Goal: Information Seeking & Learning: Find specific fact

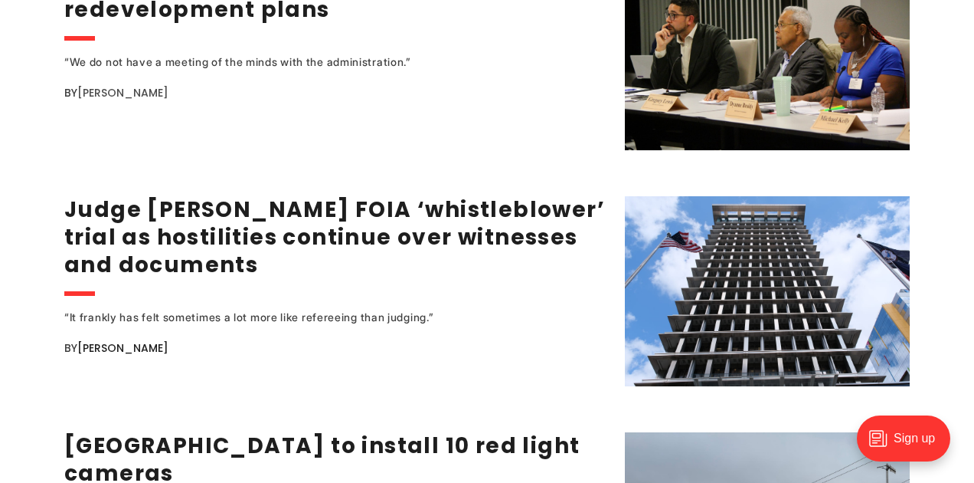
scroll to position [2319, 0]
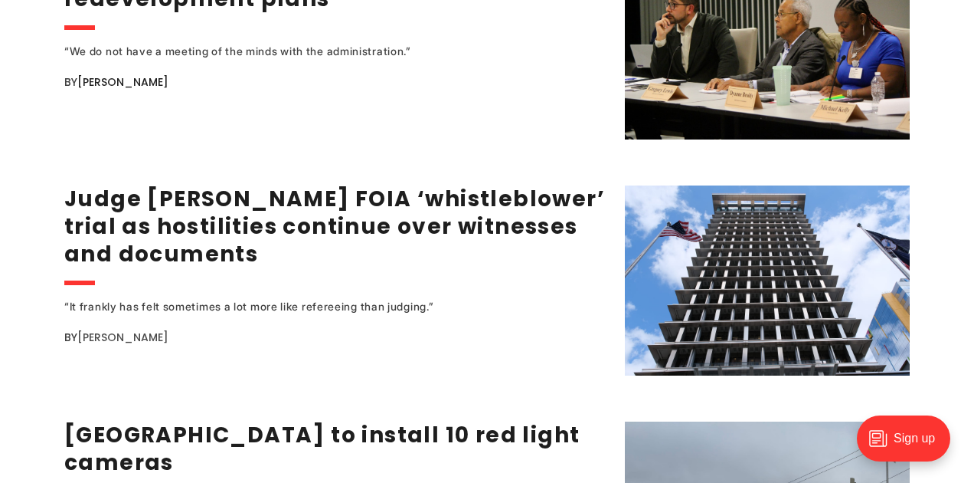
click at [133, 329] on link "[PERSON_NAME]" at bounding box center [122, 336] width 91 height 15
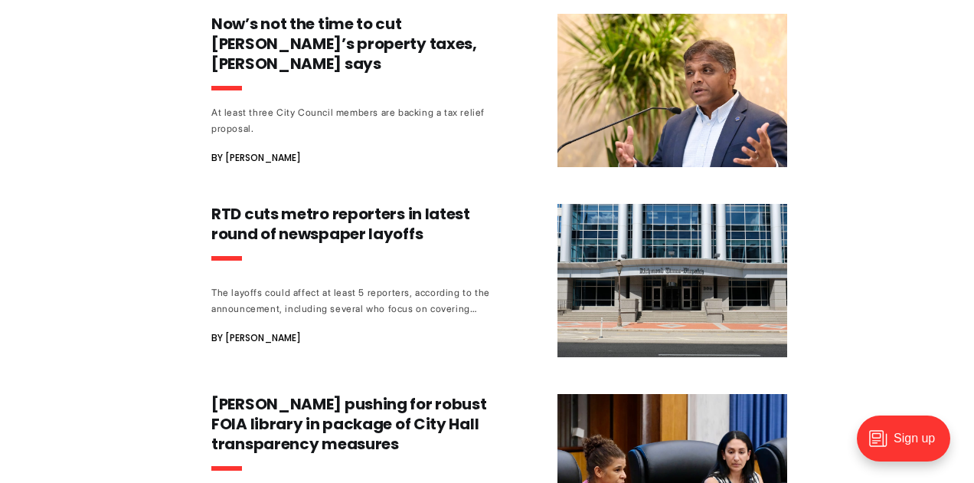
scroll to position [867, 0]
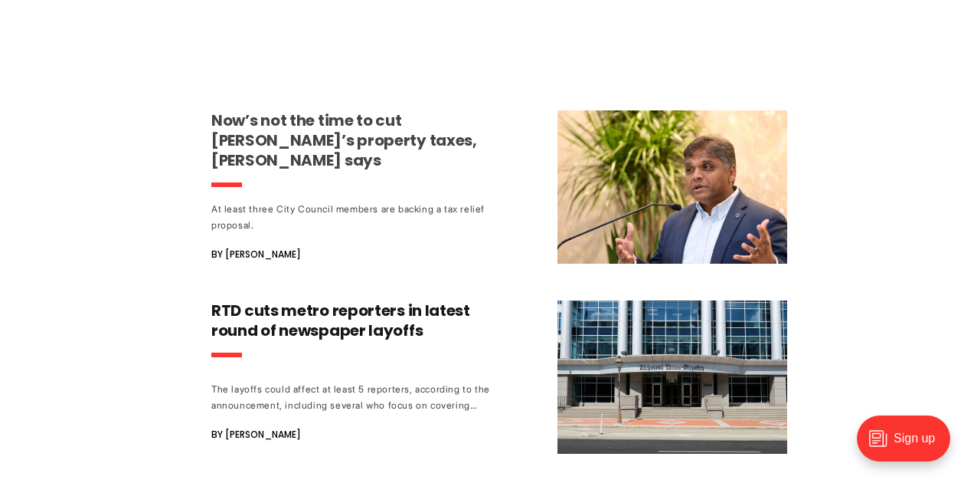
click at [254, 134] on h3 "Now’s not the time to cut [PERSON_NAME]’s property taxes, [PERSON_NAME] says" at bounding box center [353, 140] width 285 height 60
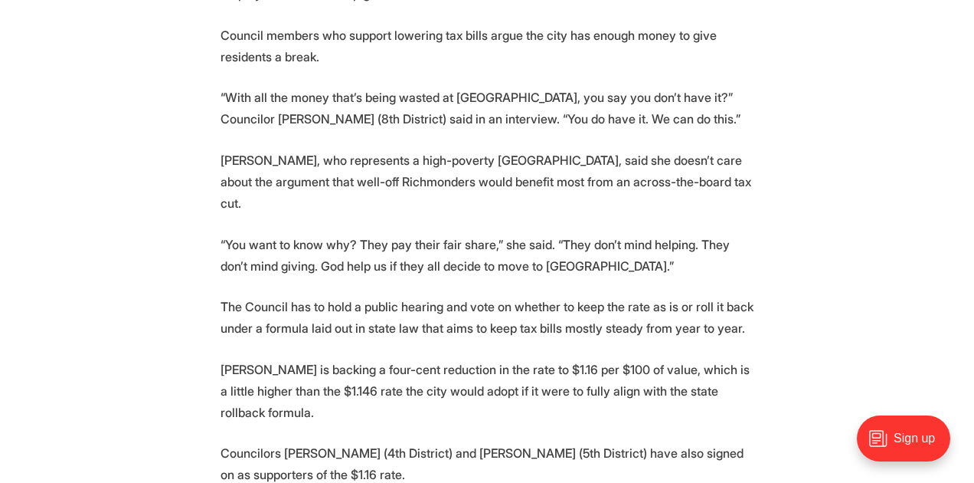
scroll to position [1837, 0]
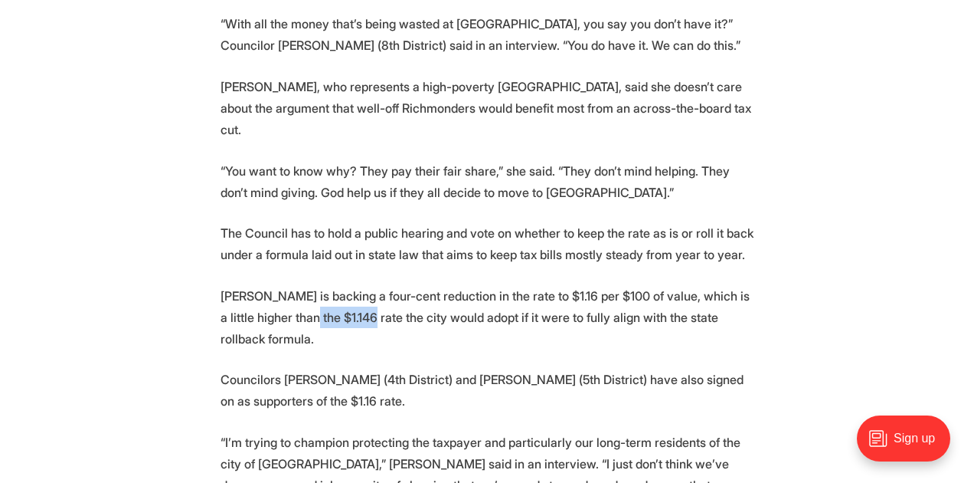
drag, startPoint x: 307, startPoint y: 295, endPoint x: 368, endPoint y: 299, distance: 61.4
click at [368, 299] on p "Trammell is backing a four-cent reduction in the rate to $1.16 per $100 of valu…" at bounding box center [487, 317] width 533 height 64
copy p "$1.146 rate"
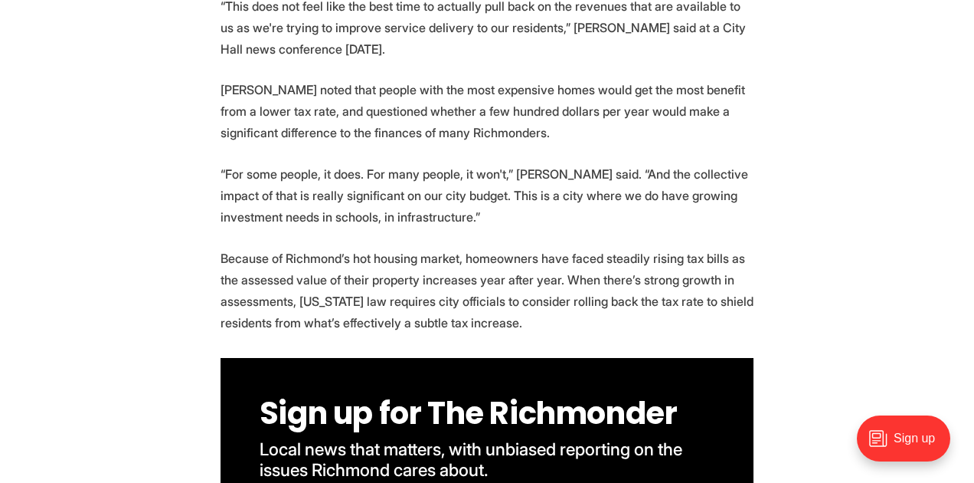
scroll to position [915, 0]
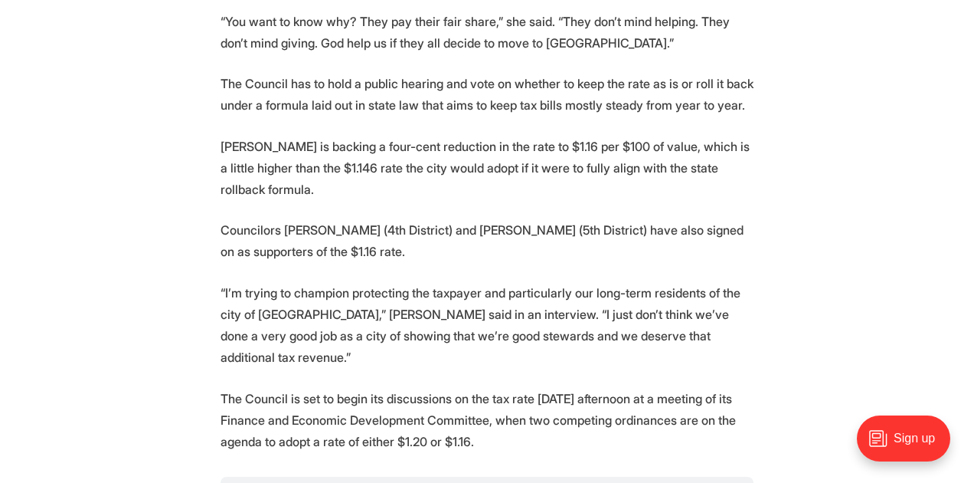
scroll to position [1991, 0]
